Goal: Check status: Check status

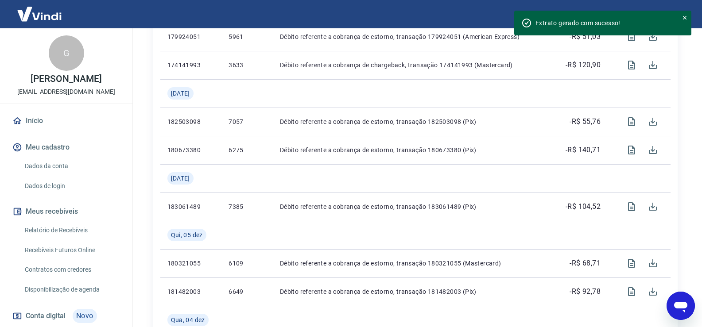
click at [135, 147] on div "Se o saldo aumentar sem um lançamento correspondente no extrato, aguarde alguma…" at bounding box center [415, 7] width 567 height 1199
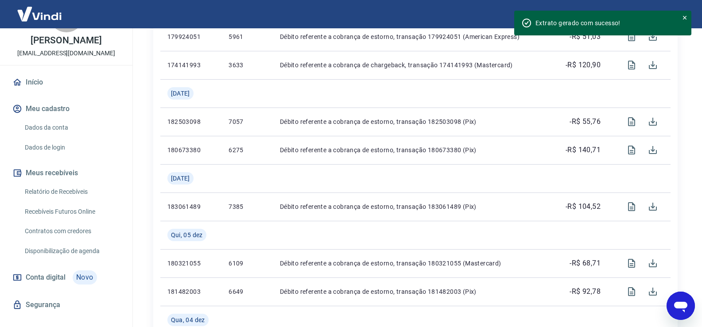
scroll to position [53, 0]
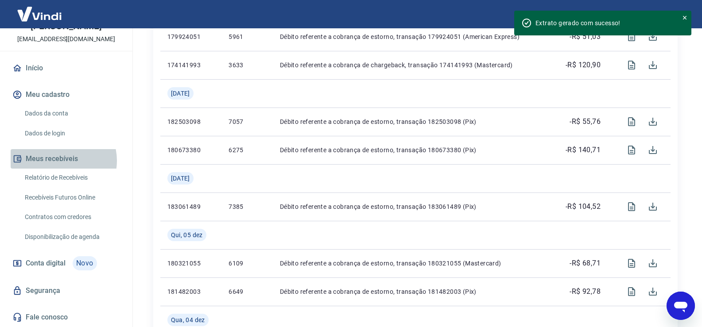
click at [60, 161] on button "Meus recebíveis" at bounding box center [66, 158] width 111 height 19
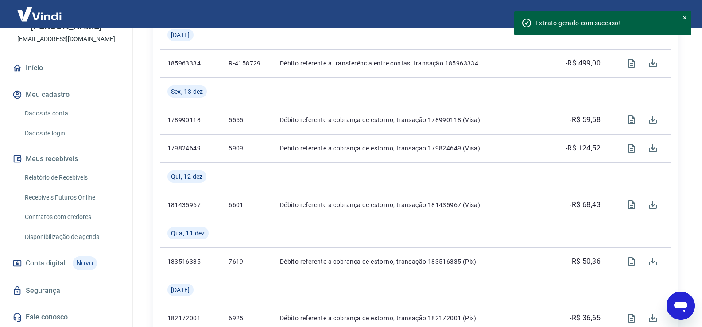
scroll to position [0, 0]
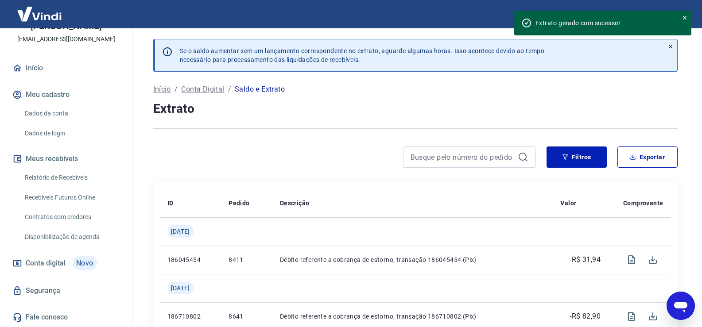
click at [165, 91] on p "Início" at bounding box center [162, 89] width 18 height 11
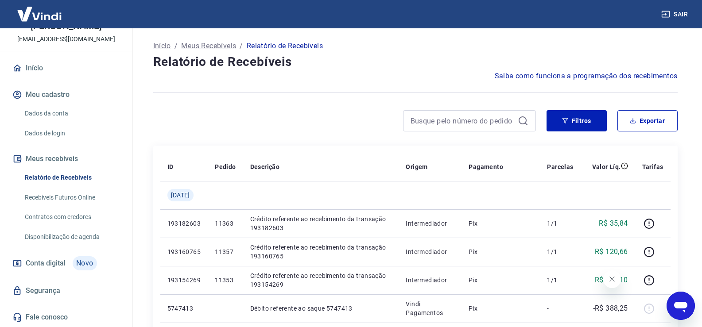
click at [61, 196] on link "Recebíveis Futuros Online" at bounding box center [71, 198] width 101 height 18
